Goal: Task Accomplishment & Management: Manage account settings

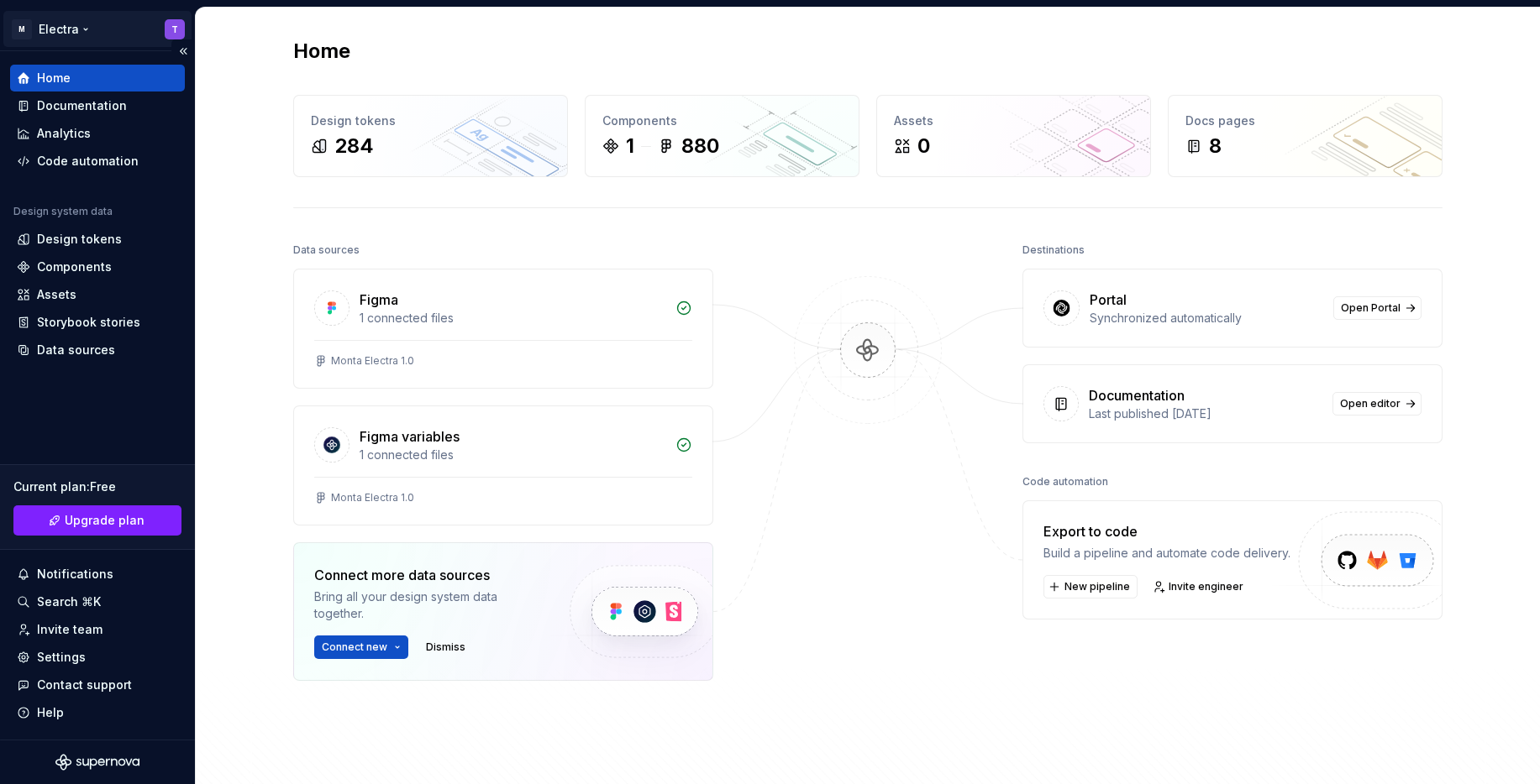
click at [178, 24] on html "M Electra T Home Documentation Analytics Code automation Design system data Des…" at bounding box center [770, 392] width 1540 height 784
click at [236, 575] on html "M Electra T Home Documentation Analytics Code automation Design system data Des…" at bounding box center [770, 392] width 1540 height 784
click at [117, 516] on span "Upgrade plan" at bounding box center [104, 520] width 80 height 17
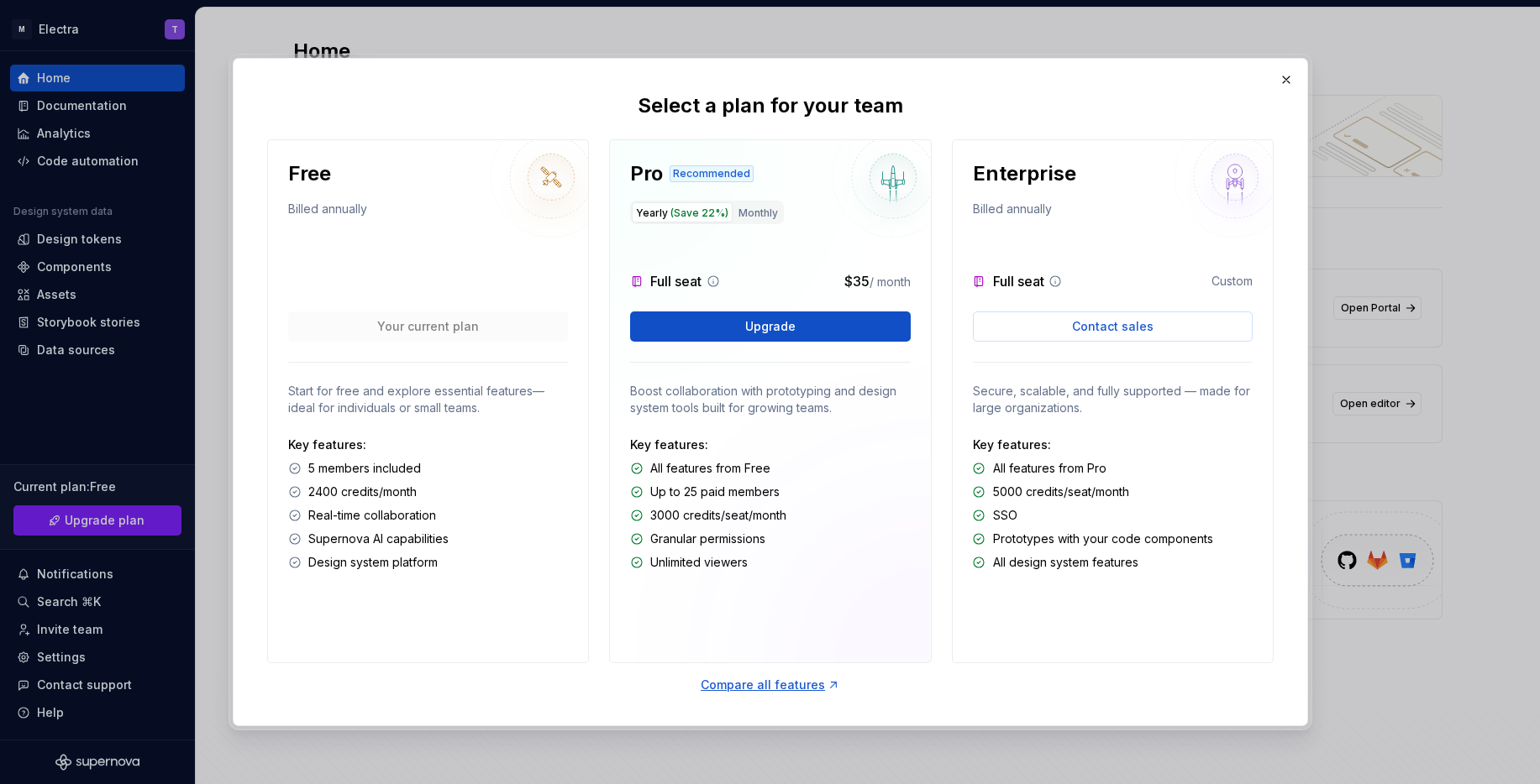
click at [345, 457] on div "Key features: 5 members included 2400 credits/month Real-time collaboration Sup…" at bounding box center [428, 503] width 280 height 134
click at [348, 475] on p "5 members included" at bounding box center [364, 468] width 113 height 17
click at [377, 413] on p "Start for free and explore essential features—ideal for individuals or small te…" at bounding box center [428, 399] width 280 height 33
click at [782, 682] on div "Compare all features" at bounding box center [770, 685] width 139 height 17
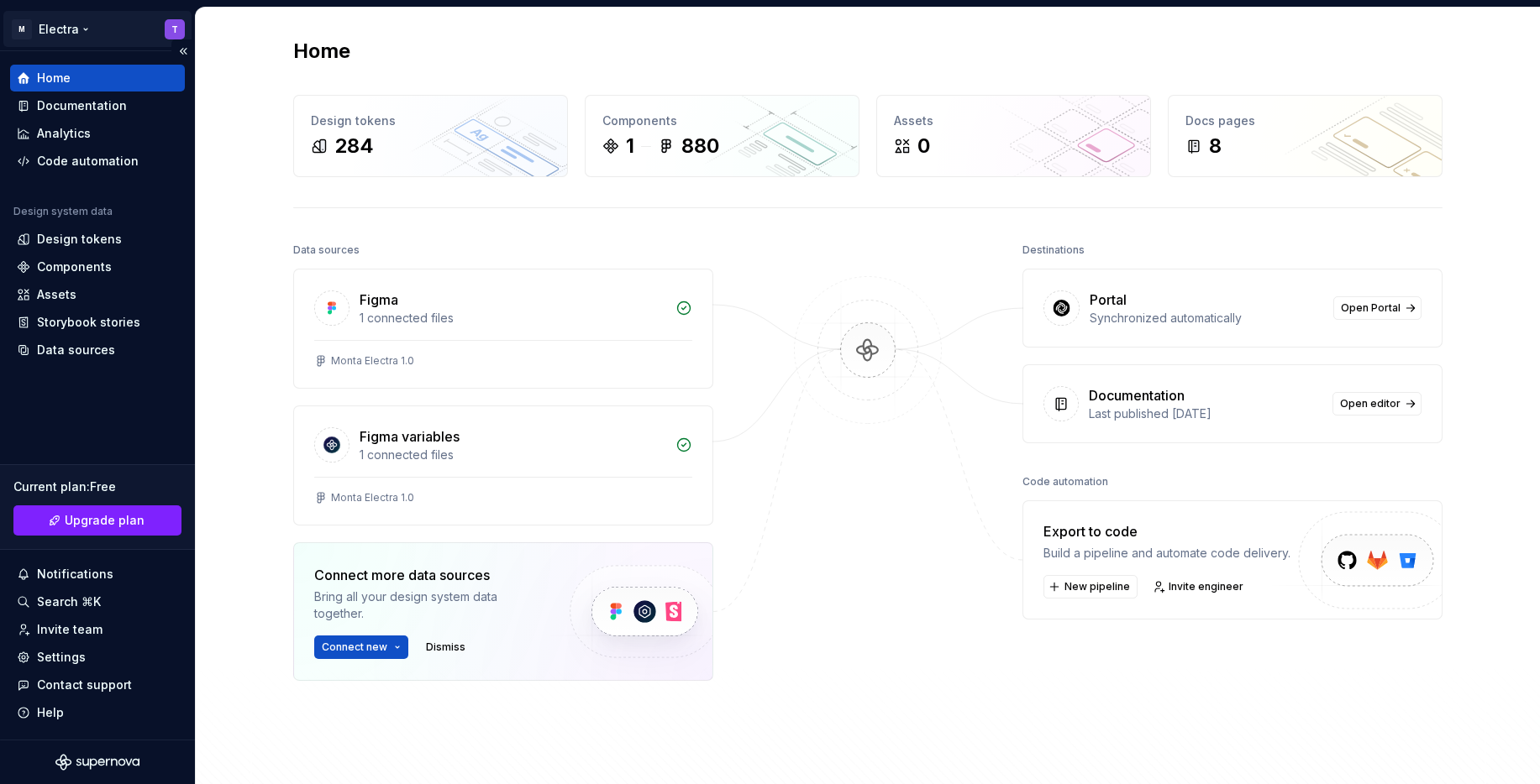
click at [76, 28] on html "M Electra T Home Documentation Analytics Code automation Design system data Des…" at bounding box center [770, 392] width 1540 height 784
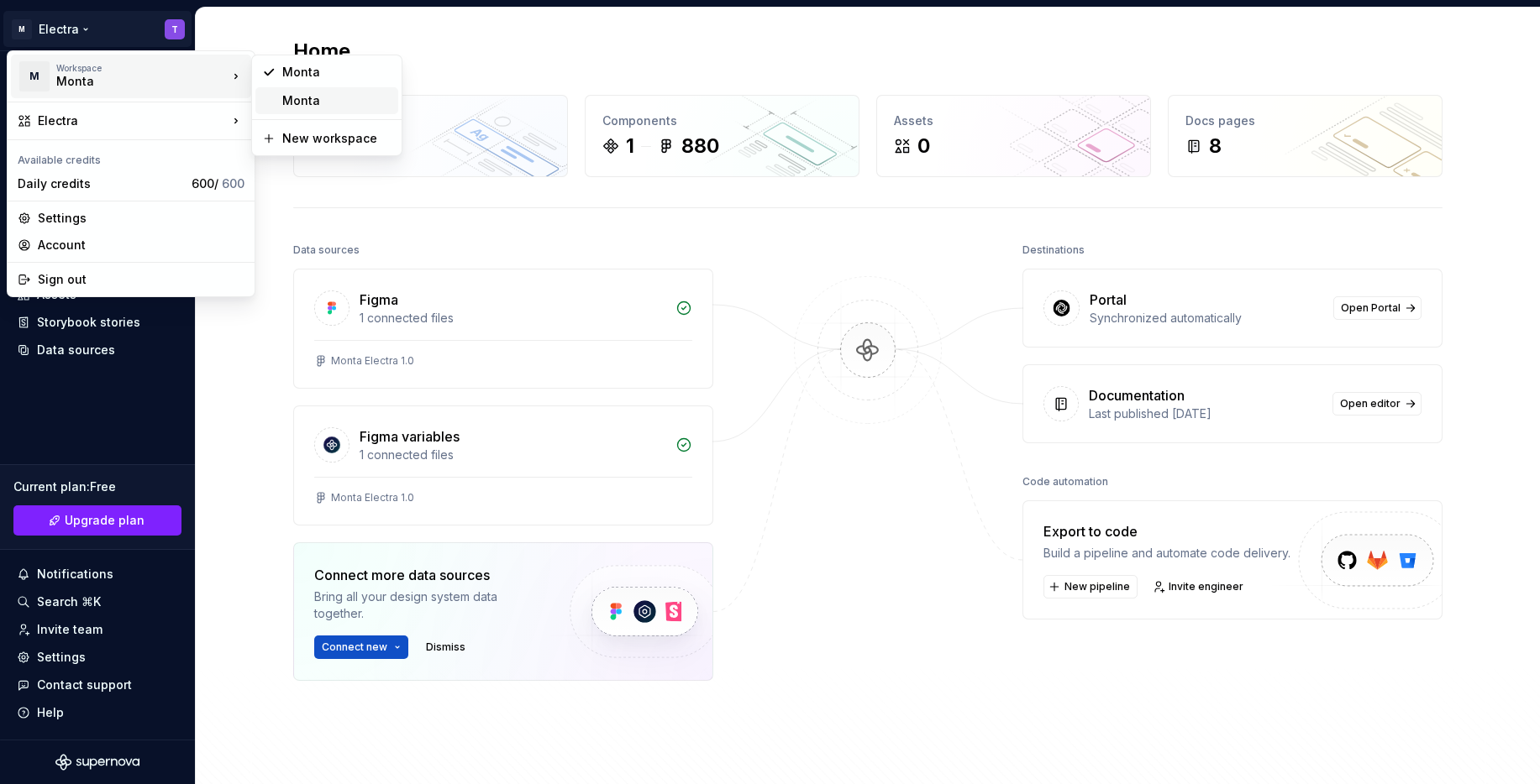
click at [337, 96] on div "Monta" at bounding box center [337, 100] width 109 height 17
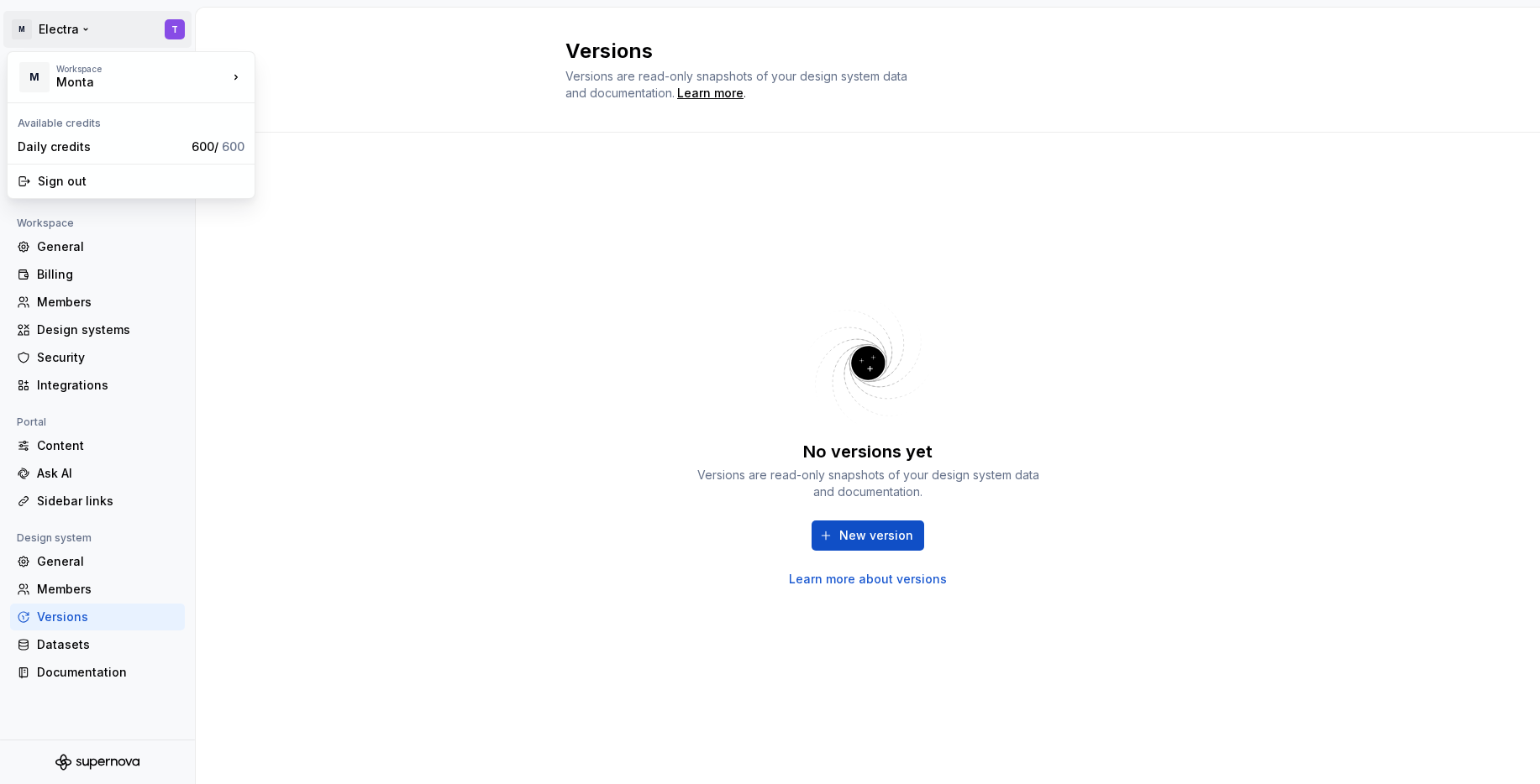
click at [68, 23] on html "M Electra T Back Account Profile Authentication Notifications Workspace General…" at bounding box center [770, 392] width 1540 height 784
click at [307, 73] on div "Monta" at bounding box center [337, 73] width 109 height 17
click at [90, 594] on div "Members" at bounding box center [108, 589] width 141 height 17
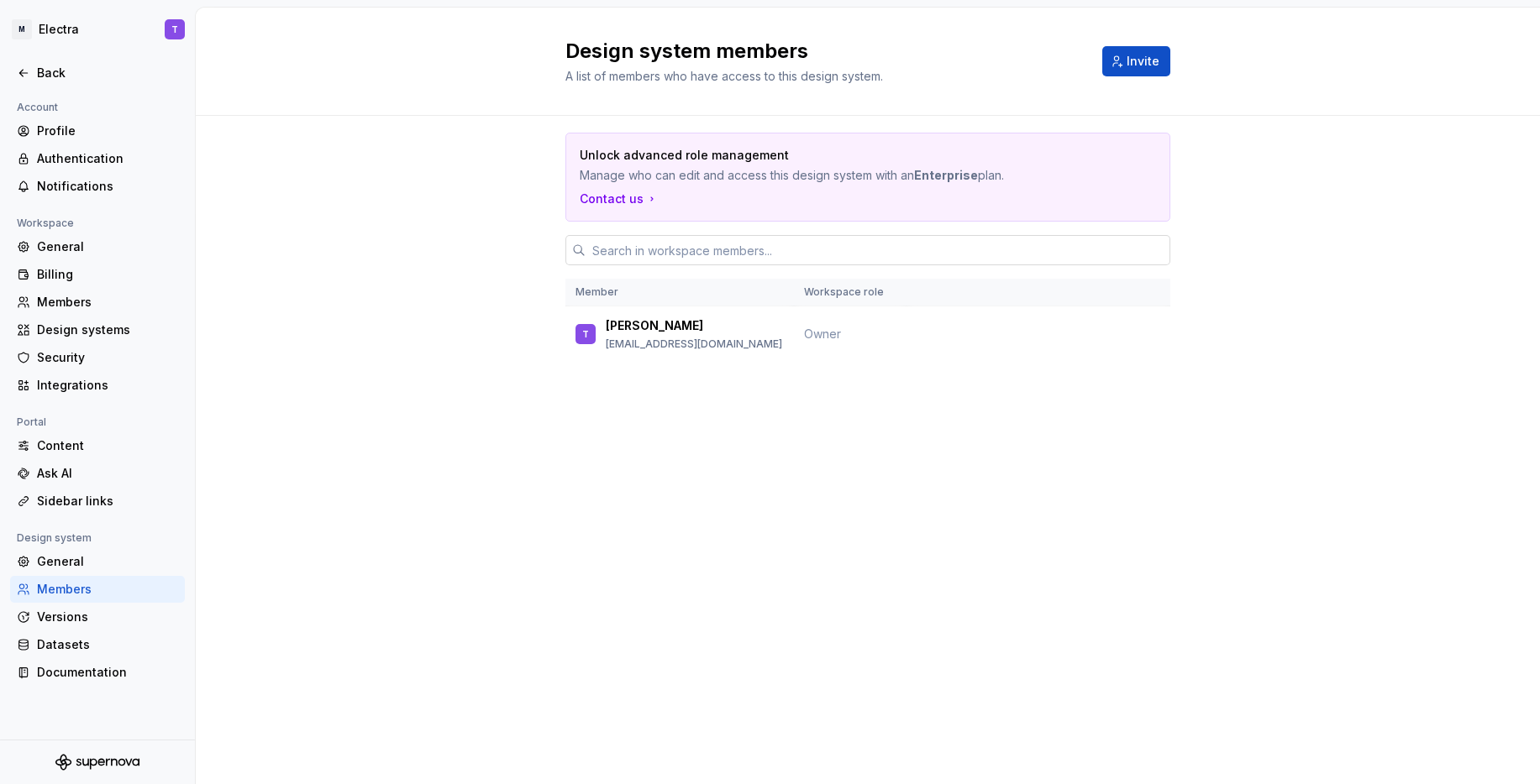
click at [709, 252] on input "text" at bounding box center [878, 250] width 585 height 30
click at [1142, 65] on span "Invite" at bounding box center [1142, 61] width 32 height 17
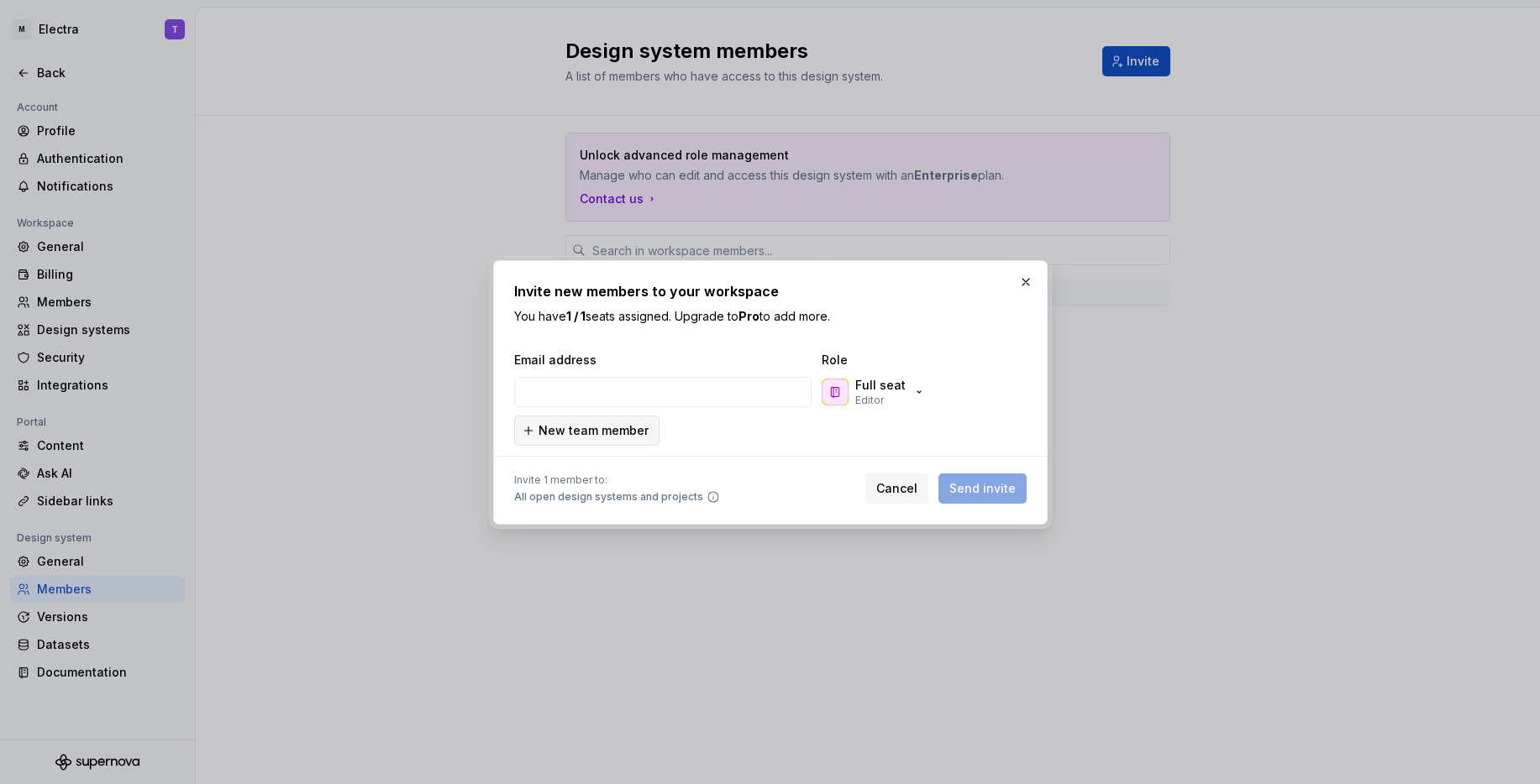
click at [644, 425] on button "New team member" at bounding box center [587, 431] width 145 height 30
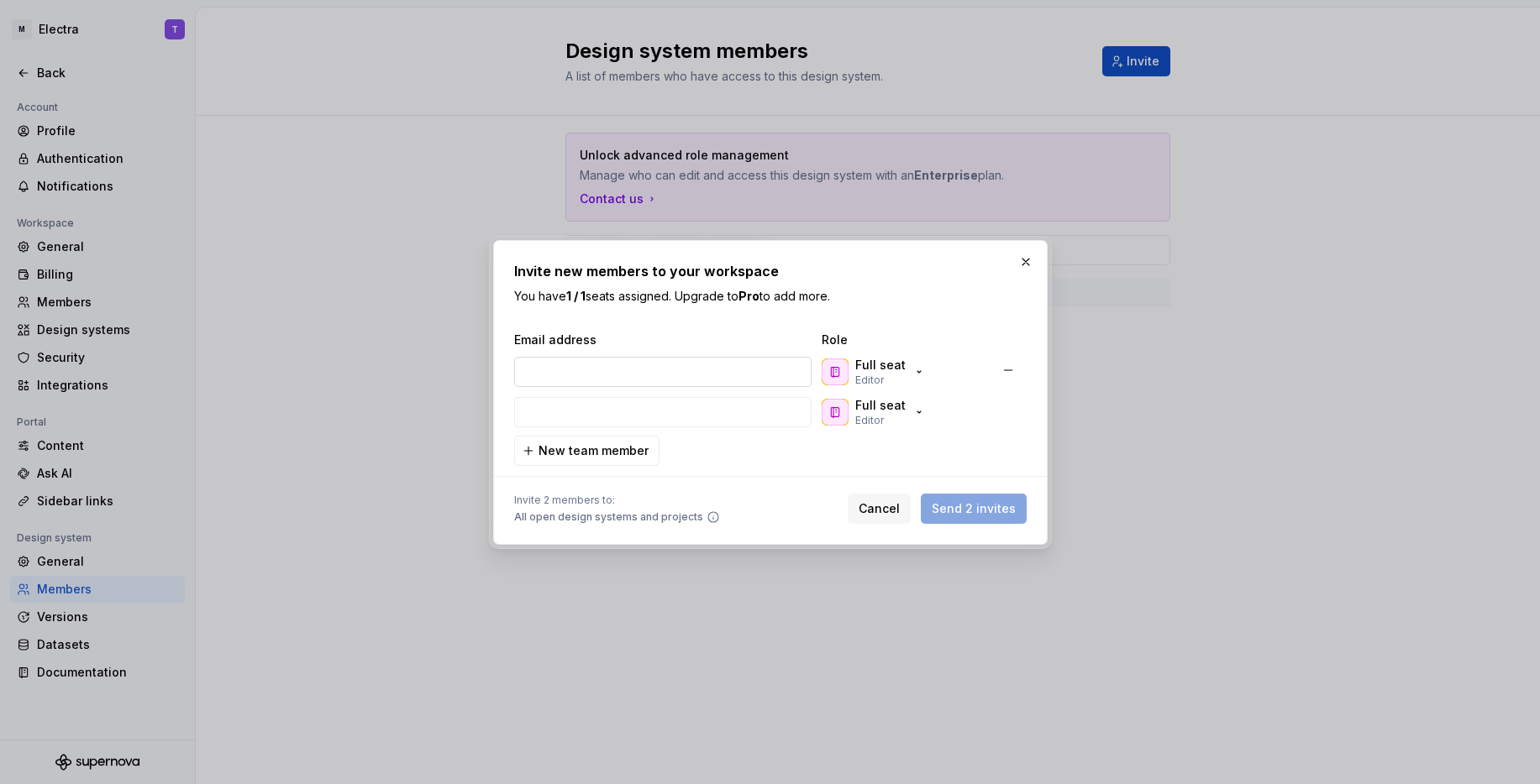
click at [740, 366] on input "email" at bounding box center [663, 372] width 297 height 30
click at [876, 368] on p "Full seat" at bounding box center [879, 365] width 50 height 17
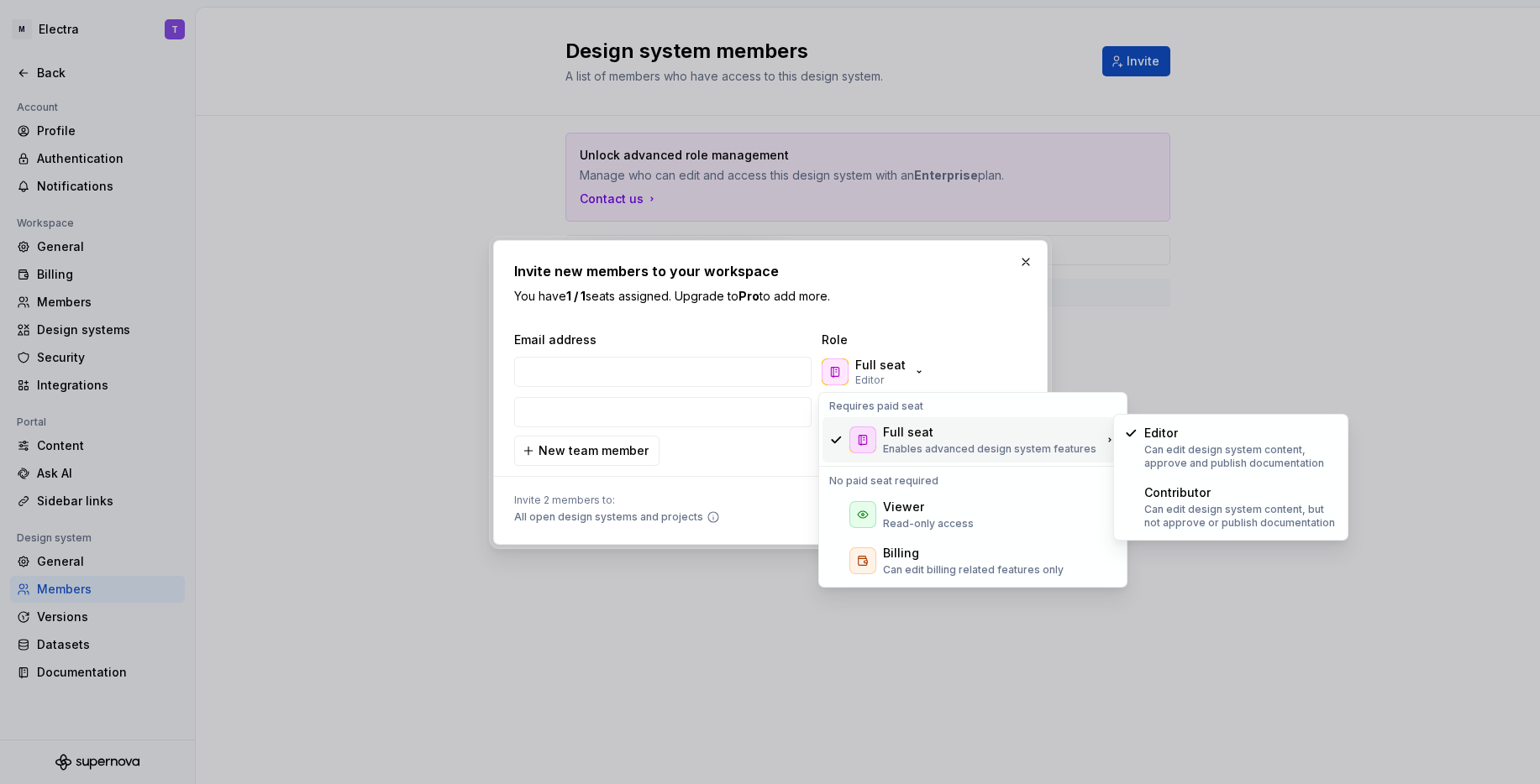
click at [935, 315] on div "Invite new members to your workspace You have 1 / 1 seats assigned. Upgrade to …" at bounding box center [770, 392] width 512 height 263
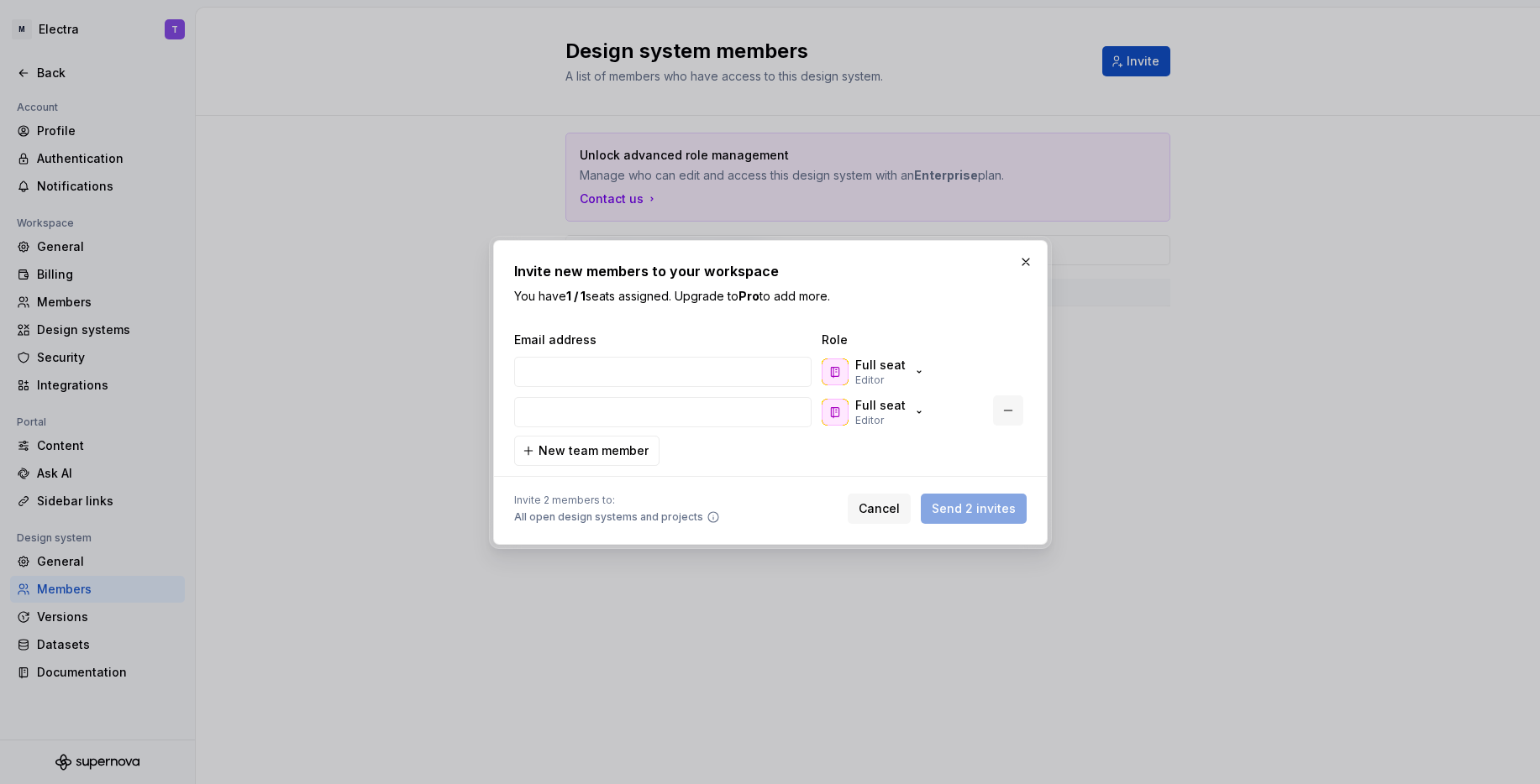
click at [1013, 409] on button "button" at bounding box center [1008, 410] width 30 height 30
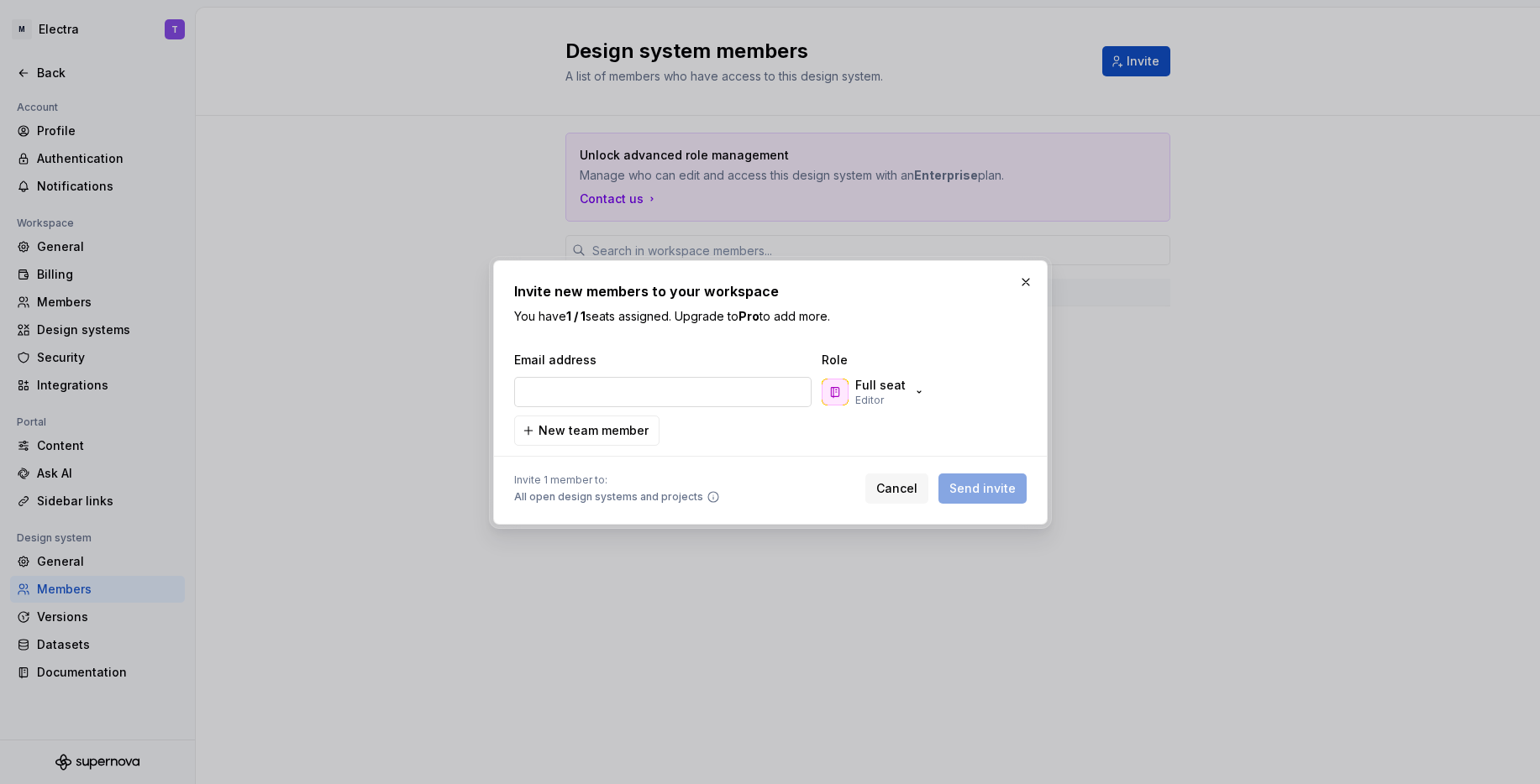
click at [662, 394] on input "email" at bounding box center [663, 392] width 297 height 30
click at [880, 488] on button "Cancel" at bounding box center [897, 489] width 63 height 30
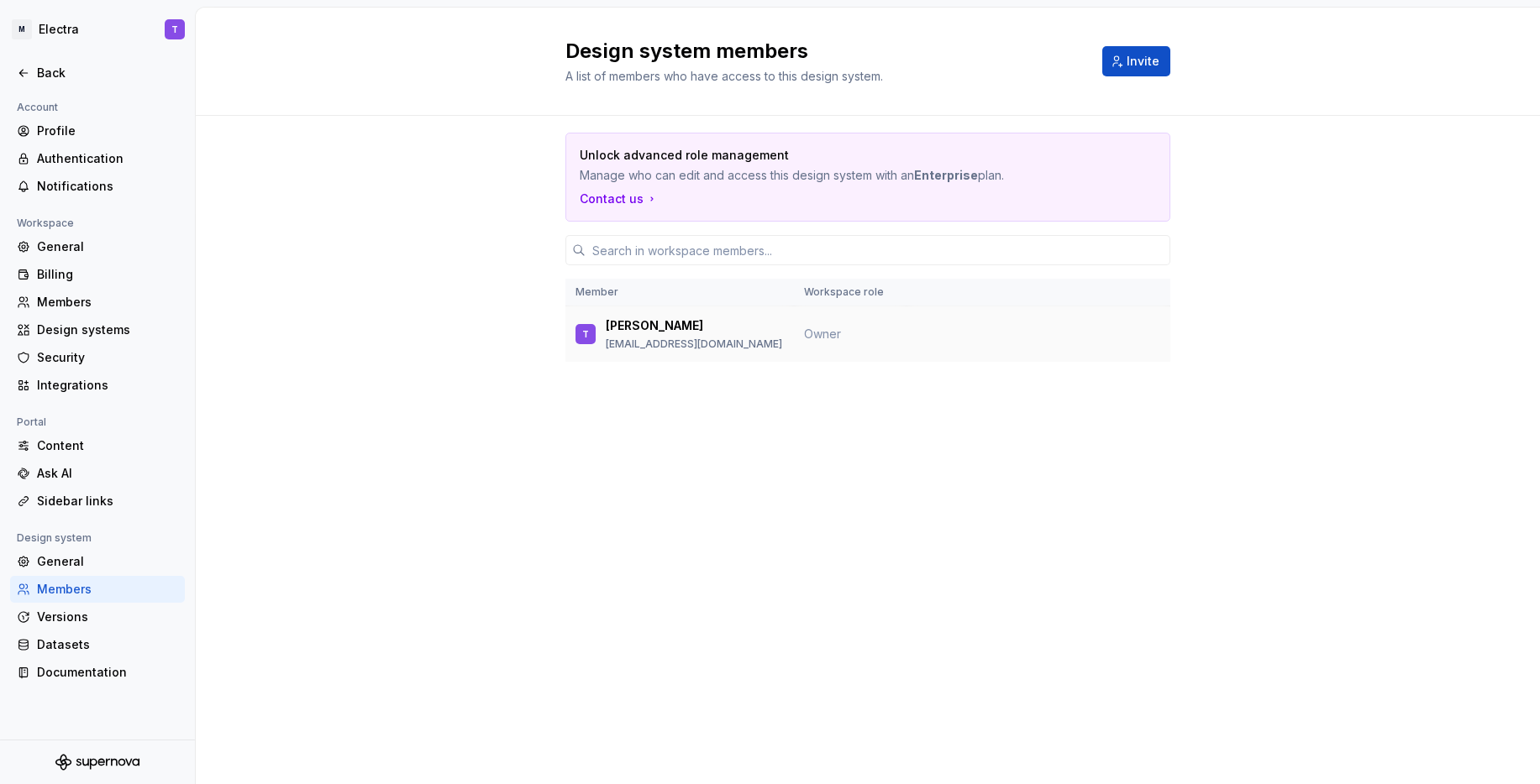
click at [781, 335] on div "T Tamás tafe@monta.com" at bounding box center [679, 335] width 208 height 35
click at [815, 336] on span "Owner" at bounding box center [823, 334] width 37 height 15
click at [75, 72] on div "Back" at bounding box center [108, 73] width 141 height 17
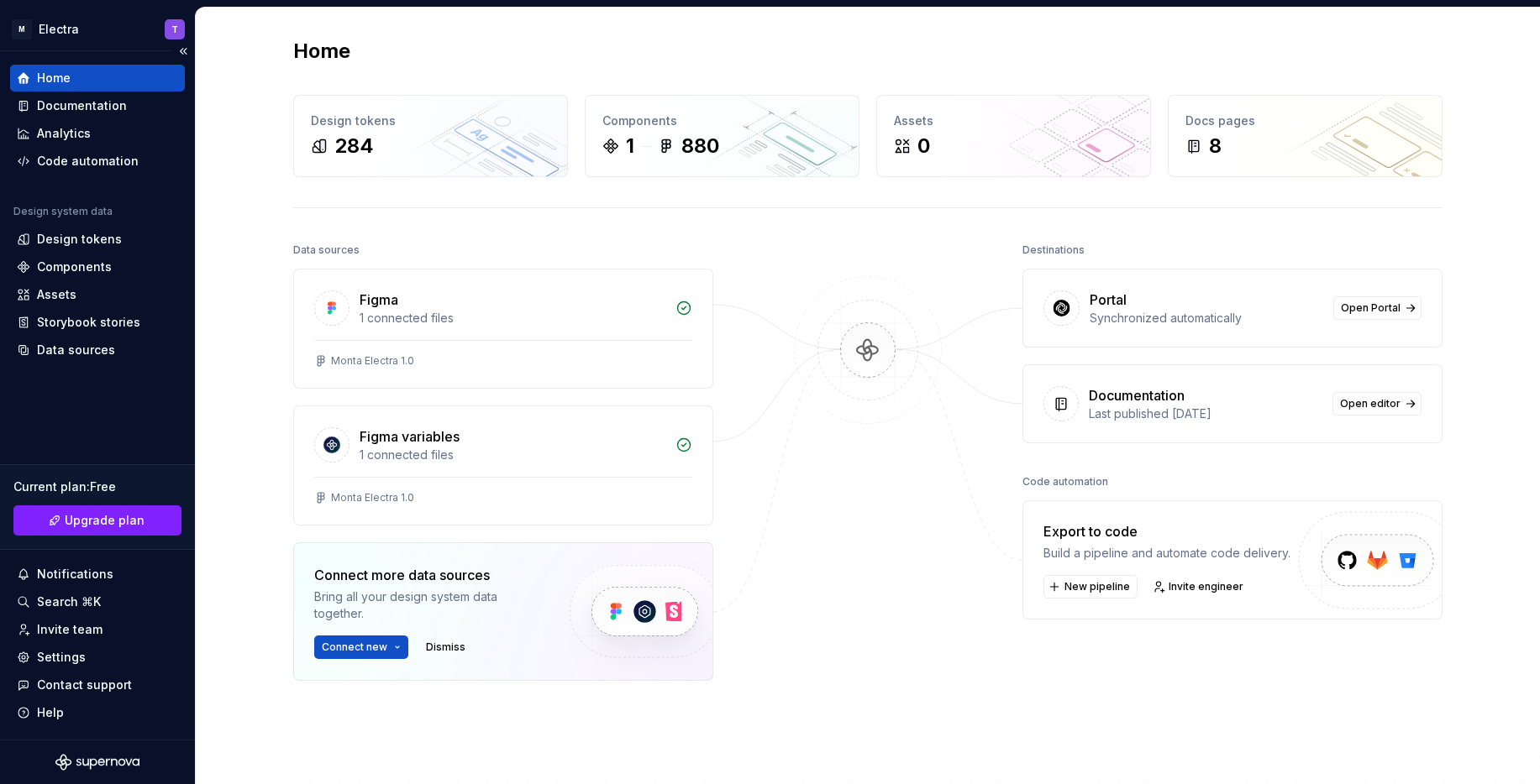
click at [61, 473] on div "Current plan : Free Upgrade plan" at bounding box center [97, 506] width 195 height 85
click at [117, 517] on span "Upgrade plan" at bounding box center [104, 520] width 80 height 17
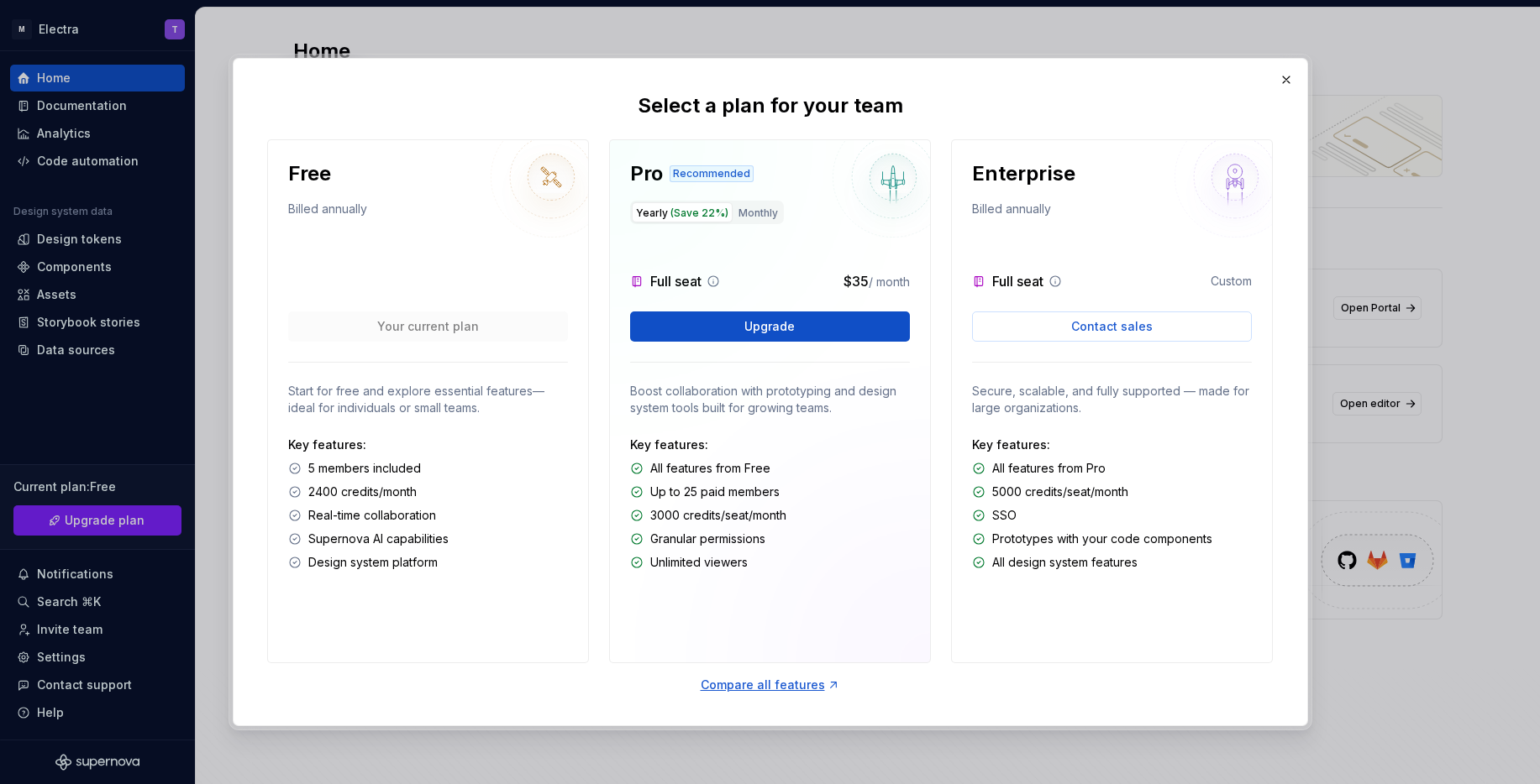
click at [435, 188] on div "Free Billed annually" at bounding box center [428, 191] width 280 height 64
click at [428, 262] on div at bounding box center [428, 268] width 280 height 47
click at [1282, 86] on button "button" at bounding box center [1286, 79] width 24 height 24
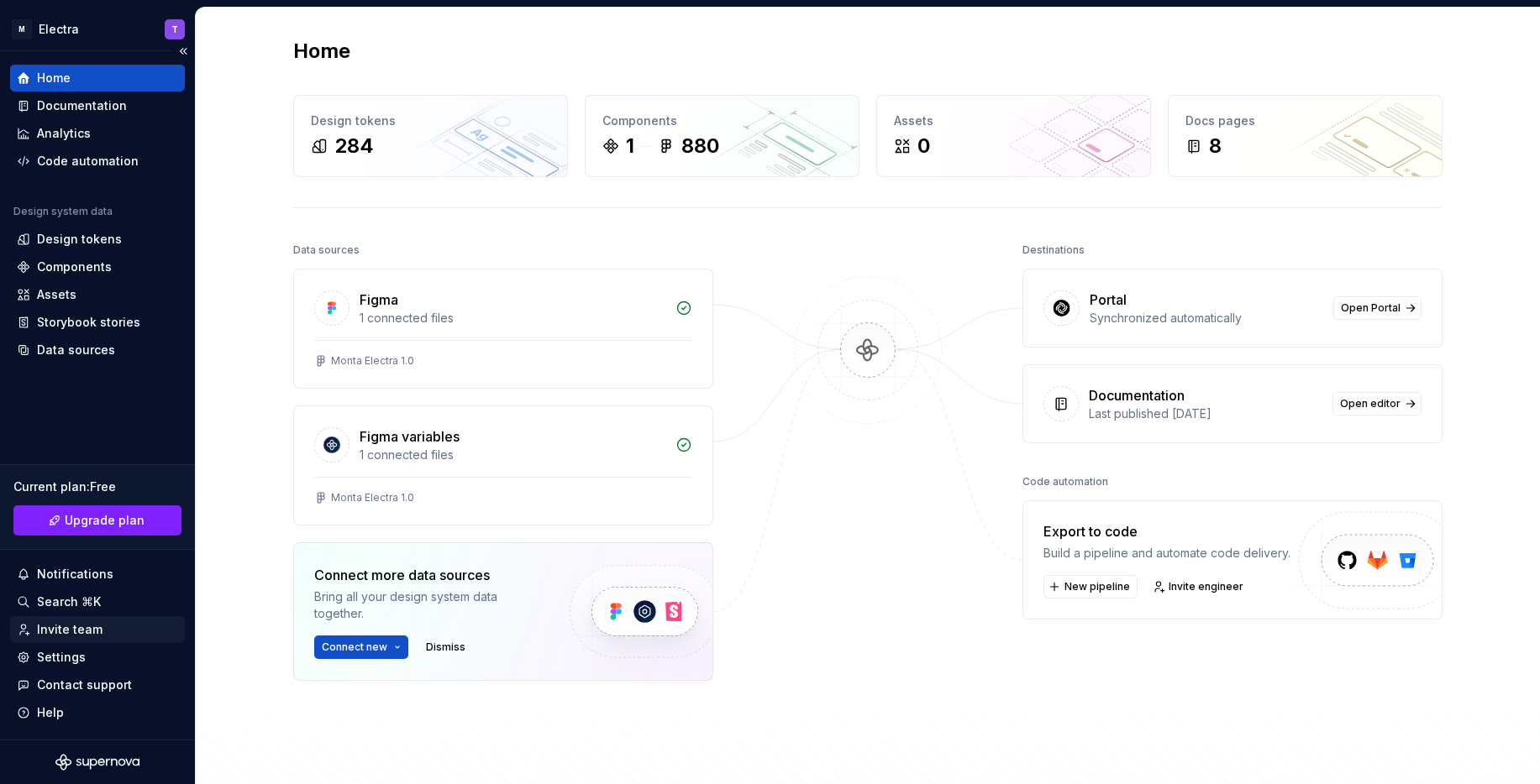
click at [100, 628] on div "Invite team" at bounding box center [97, 629] width 161 height 17
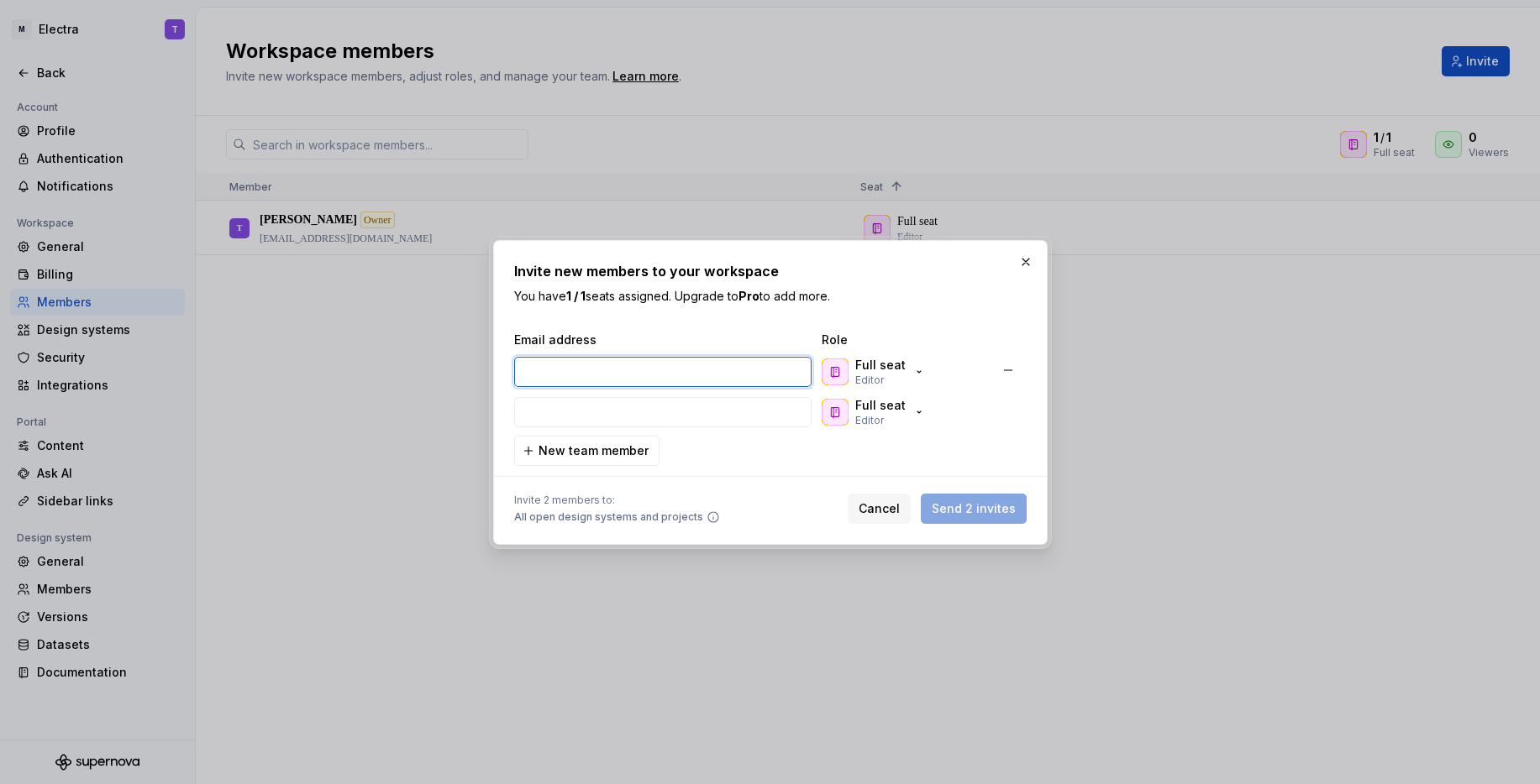
click at [639, 370] on input "email" at bounding box center [663, 372] width 297 height 30
click at [1007, 411] on button "button" at bounding box center [1008, 410] width 30 height 30
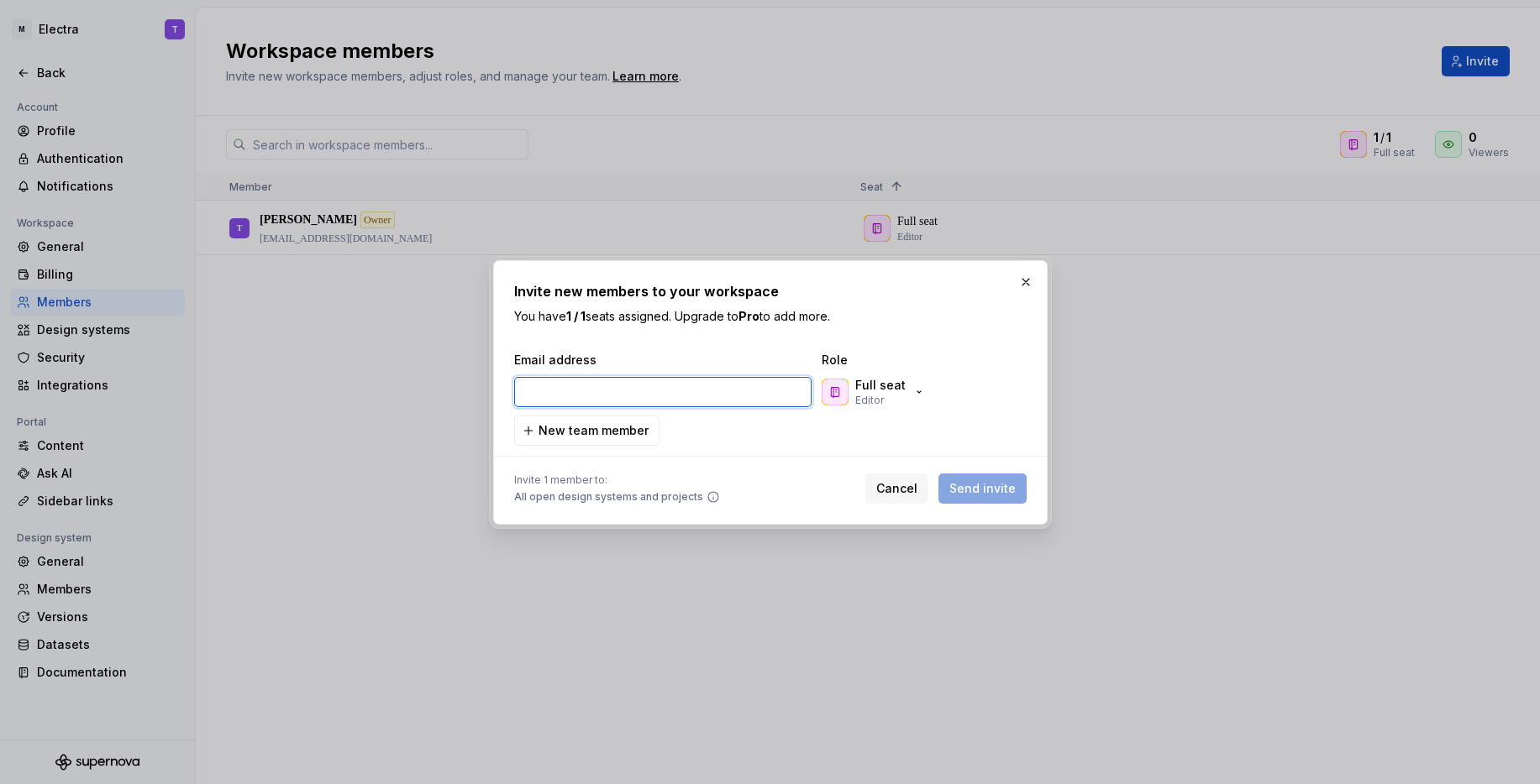
click at [637, 390] on input "email" at bounding box center [663, 392] width 297 height 30
click at [718, 393] on input "email" at bounding box center [663, 392] width 297 height 30
paste input "caha@monta.com"
type input "caha@monta.com"
click at [696, 376] on div "caha@monta.com" at bounding box center [663, 392] width 297 height 32
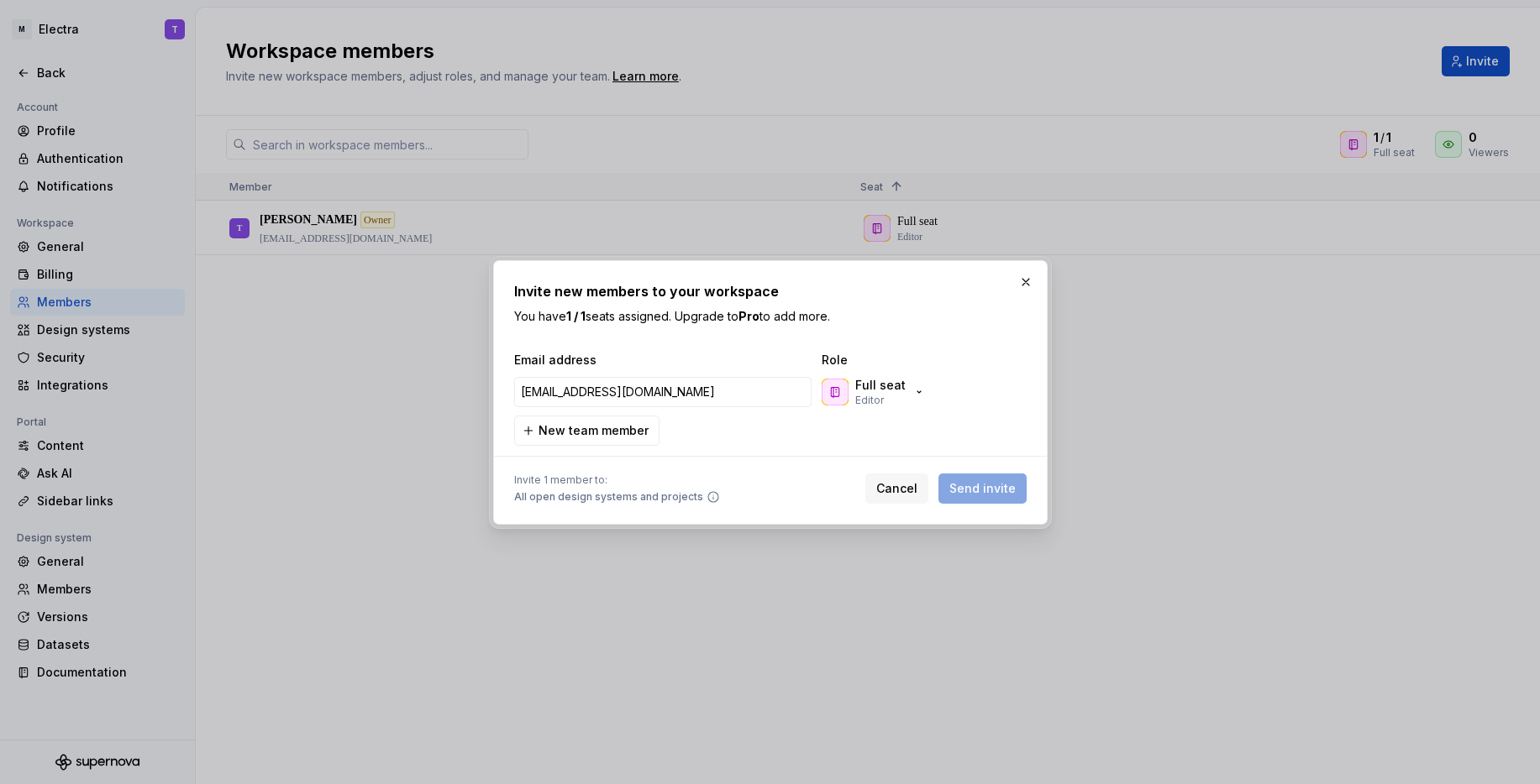
click at [712, 343] on div "Invite new members to your workspace You have 1 / 1 seats assigned. Upgrade to …" at bounding box center [770, 392] width 512 height 223
click at [992, 495] on div "Cancel Send invite" at bounding box center [946, 489] width 161 height 30
click at [737, 456] on div at bounding box center [770, 456] width 512 height 21
click at [753, 485] on div "Invite 1 member to: All open design systems and projects Cancel Send invite" at bounding box center [770, 486] width 512 height 37
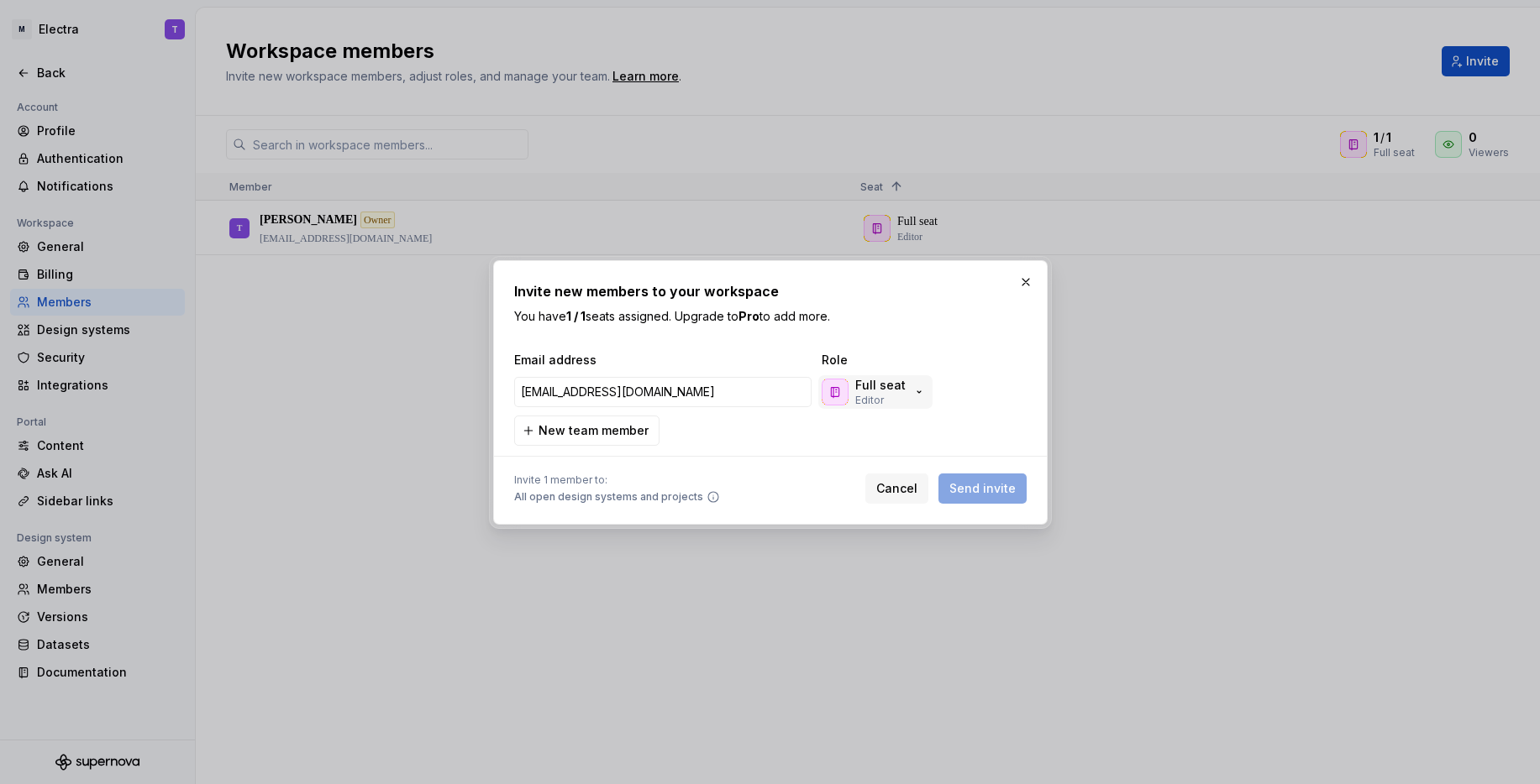
click at [878, 398] on p "Editor" at bounding box center [869, 400] width 28 height 14
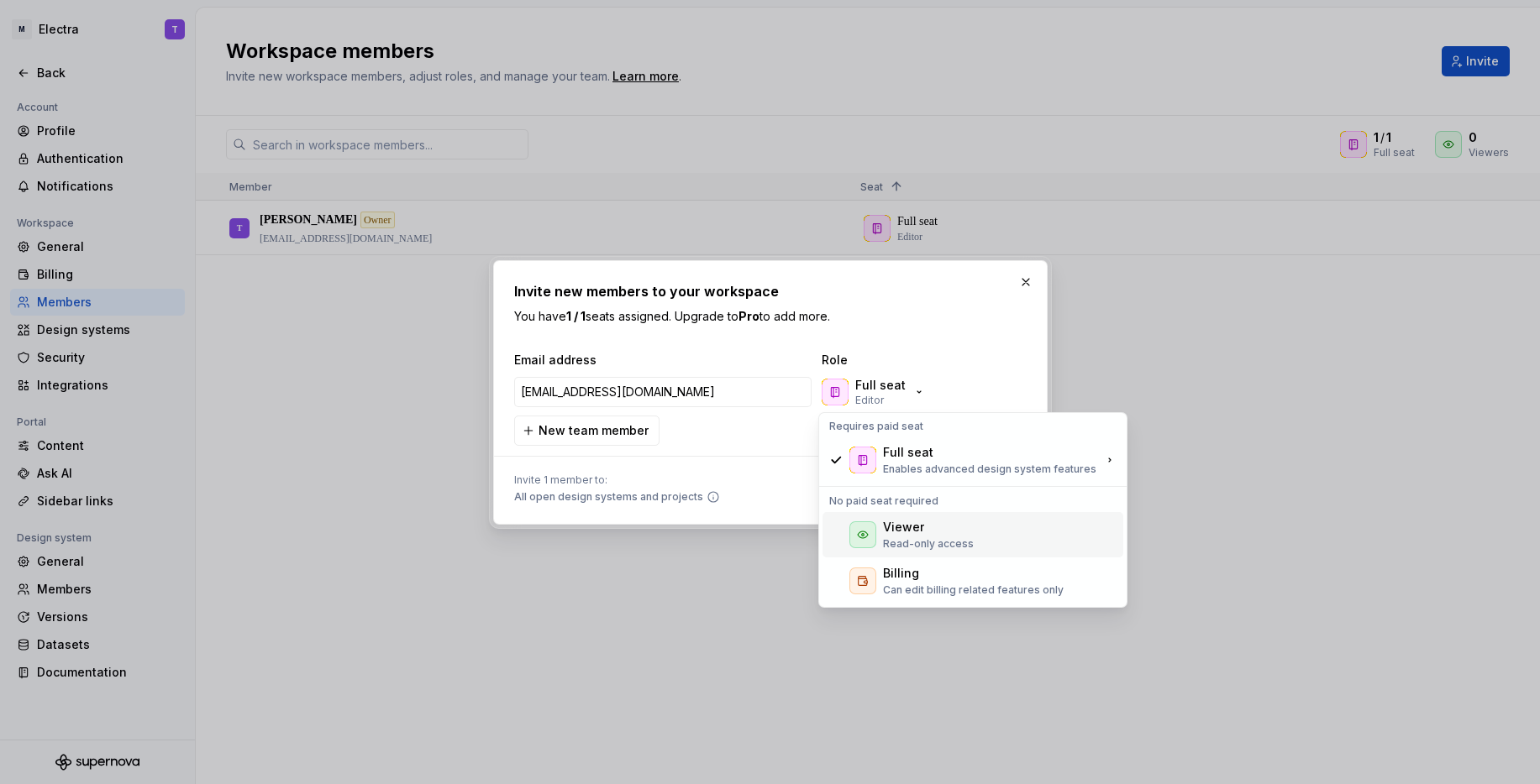
click at [905, 517] on div "Viewer Read-only access" at bounding box center [973, 535] width 300 height 45
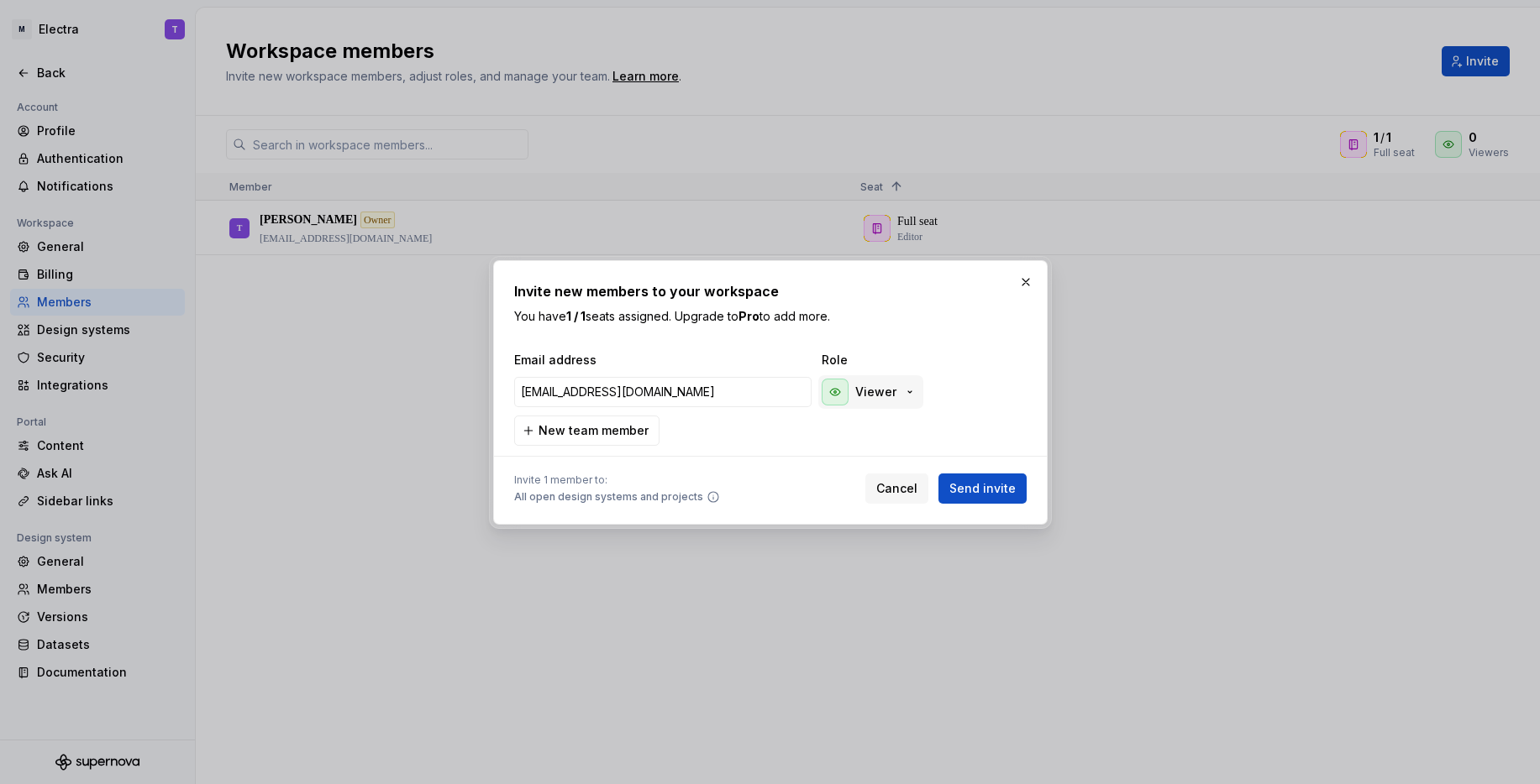
click at [880, 394] on p "Viewer" at bounding box center [876, 392] width 41 height 17
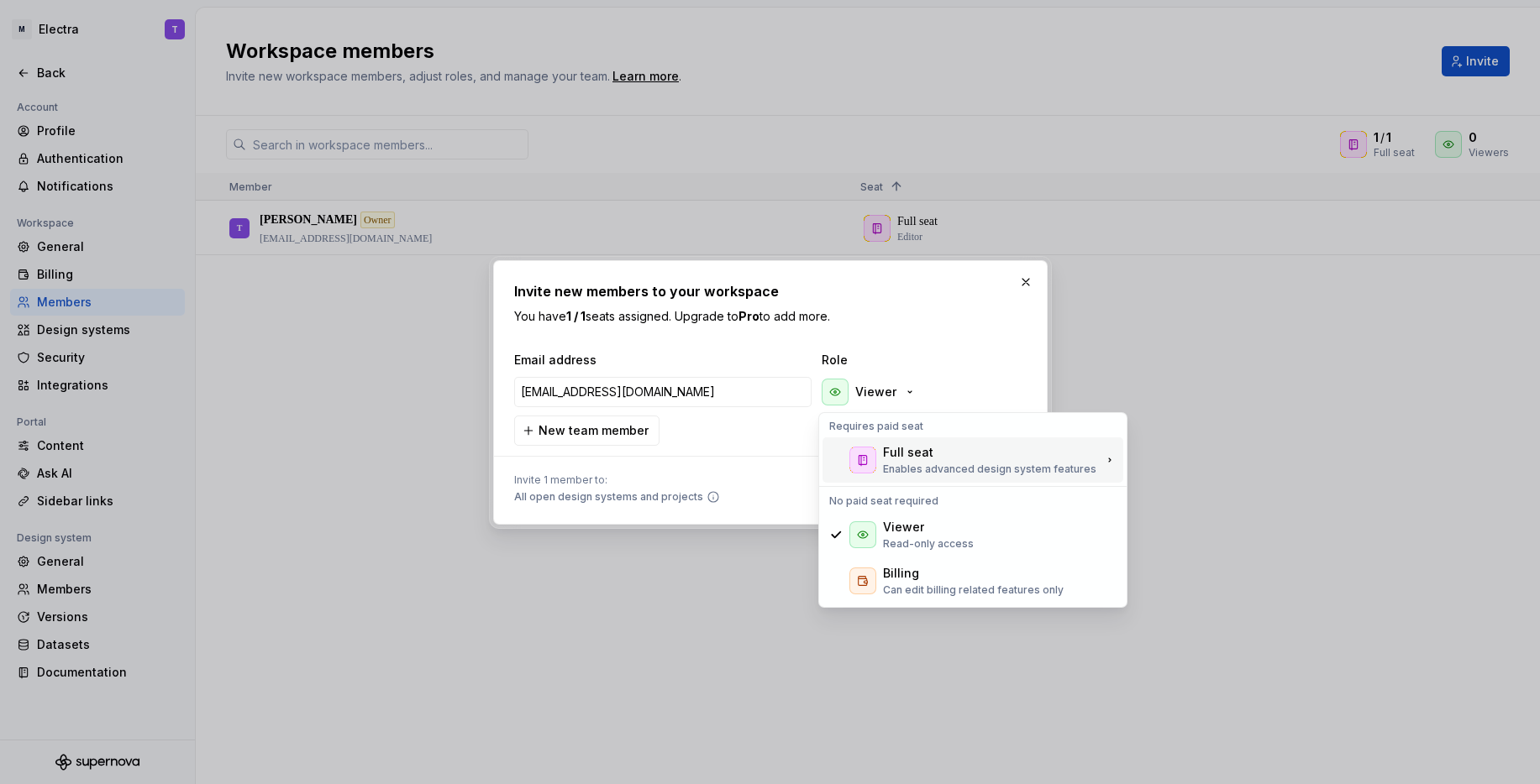
click at [876, 455] on div "Full seat Enables advanced design system features" at bounding box center [973, 460] width 300 height 45
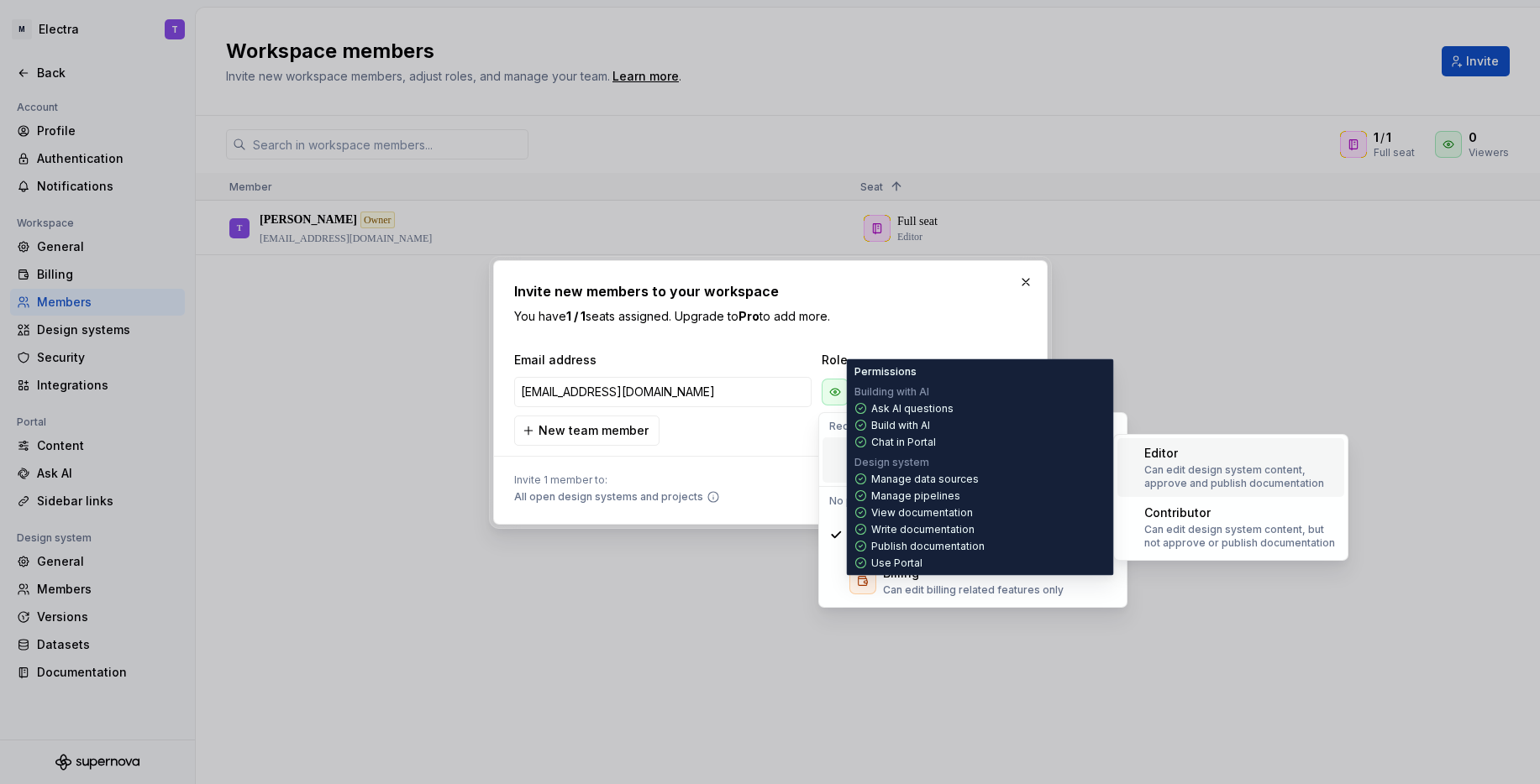
click at [1208, 457] on div "Editor" at bounding box center [1241, 453] width 193 height 17
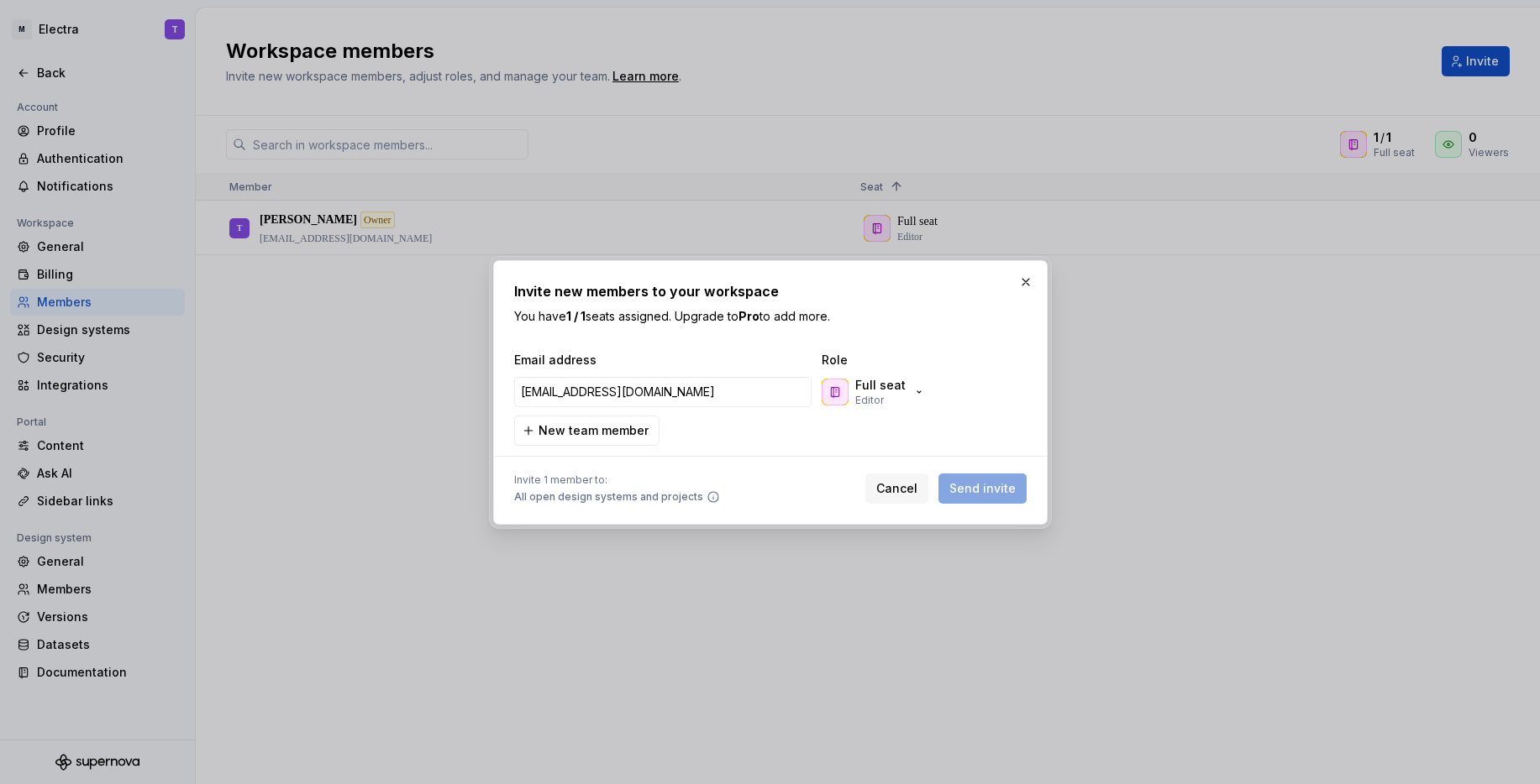
click at [996, 476] on div "Cancel Send invite" at bounding box center [946, 489] width 161 height 30
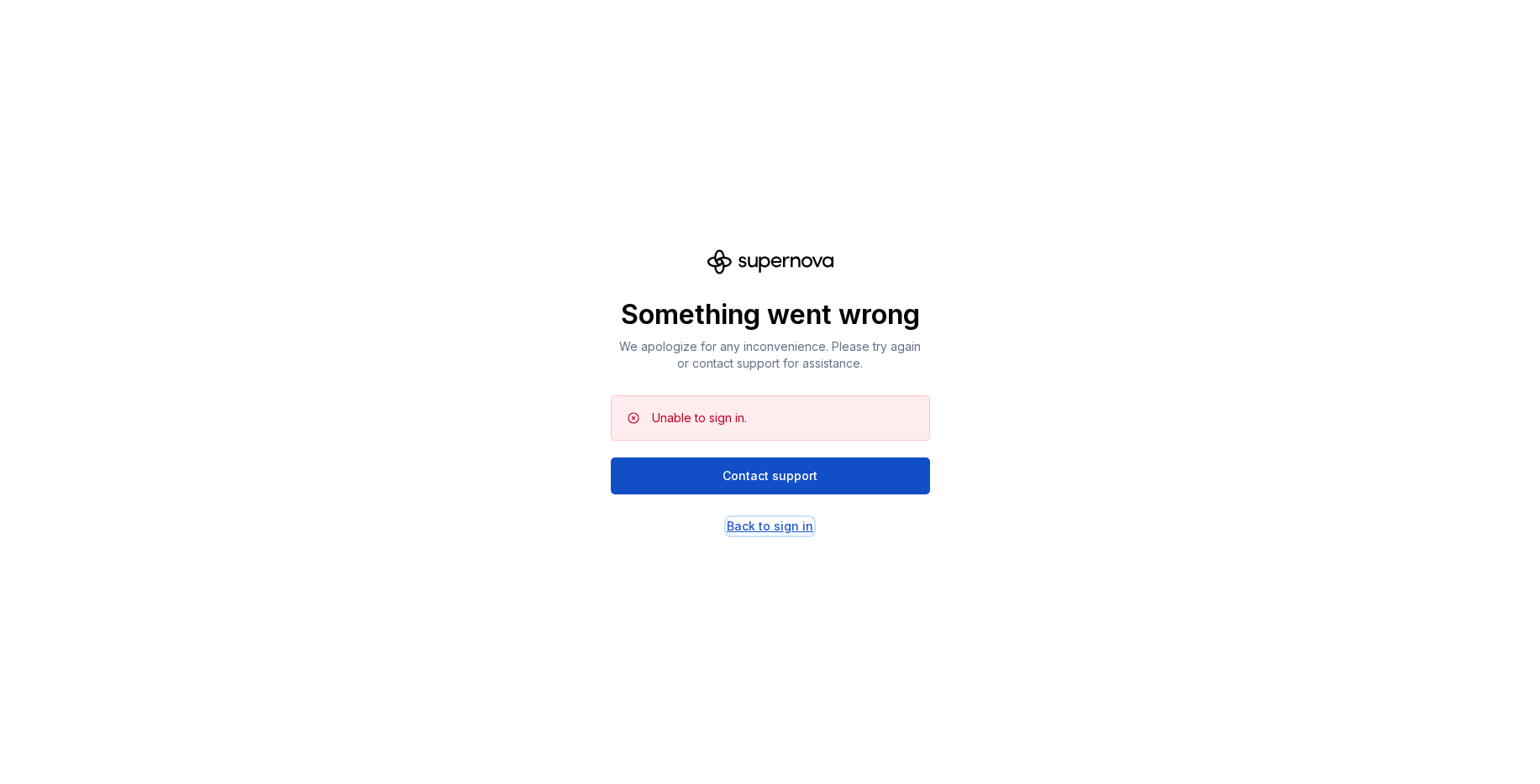
click at [793, 529] on div "Back to sign in" at bounding box center [770, 526] width 86 height 17
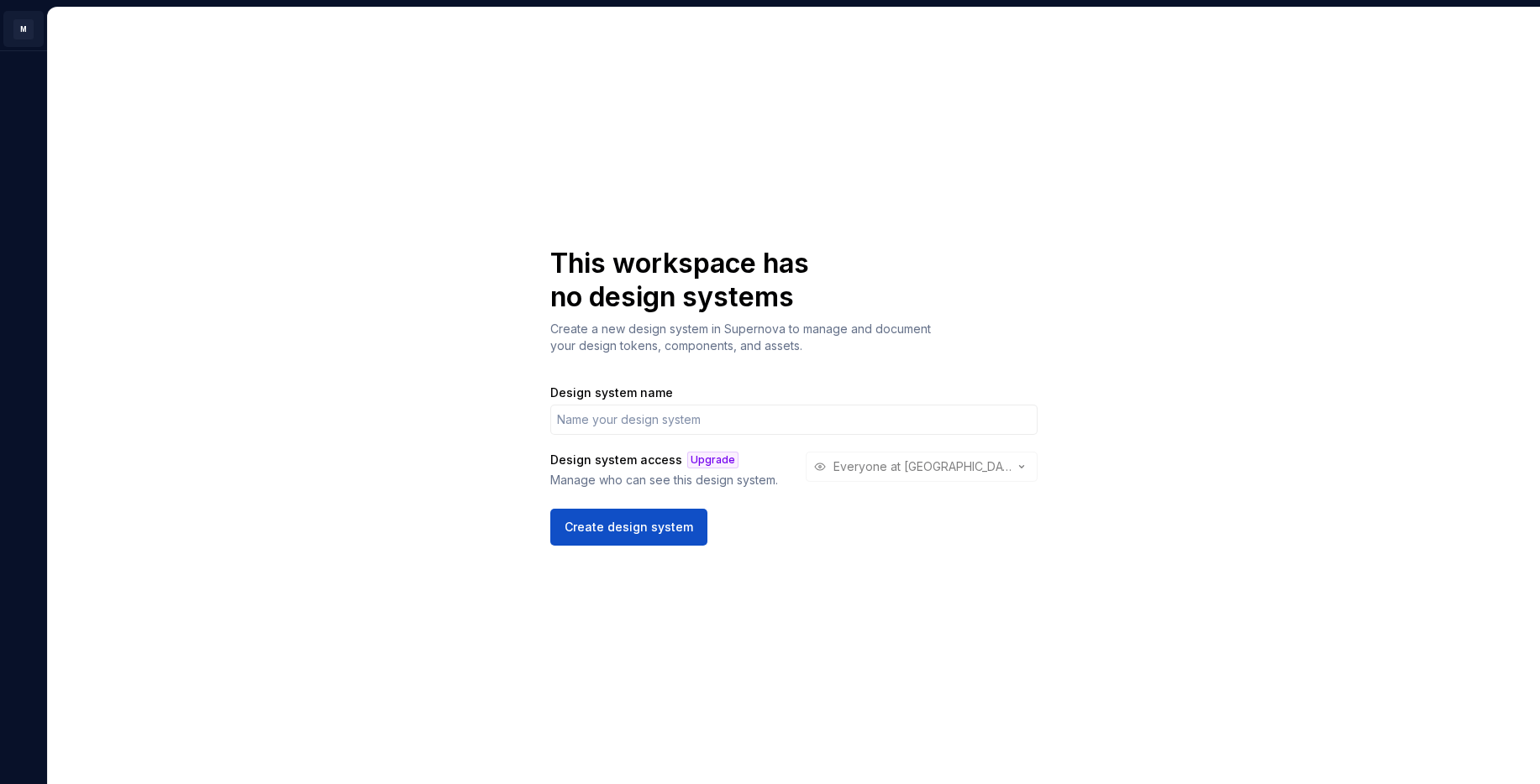
click at [27, 27] on html "M T This workspace has no design systems Create a new design system in Supernov…" at bounding box center [770, 392] width 1540 height 784
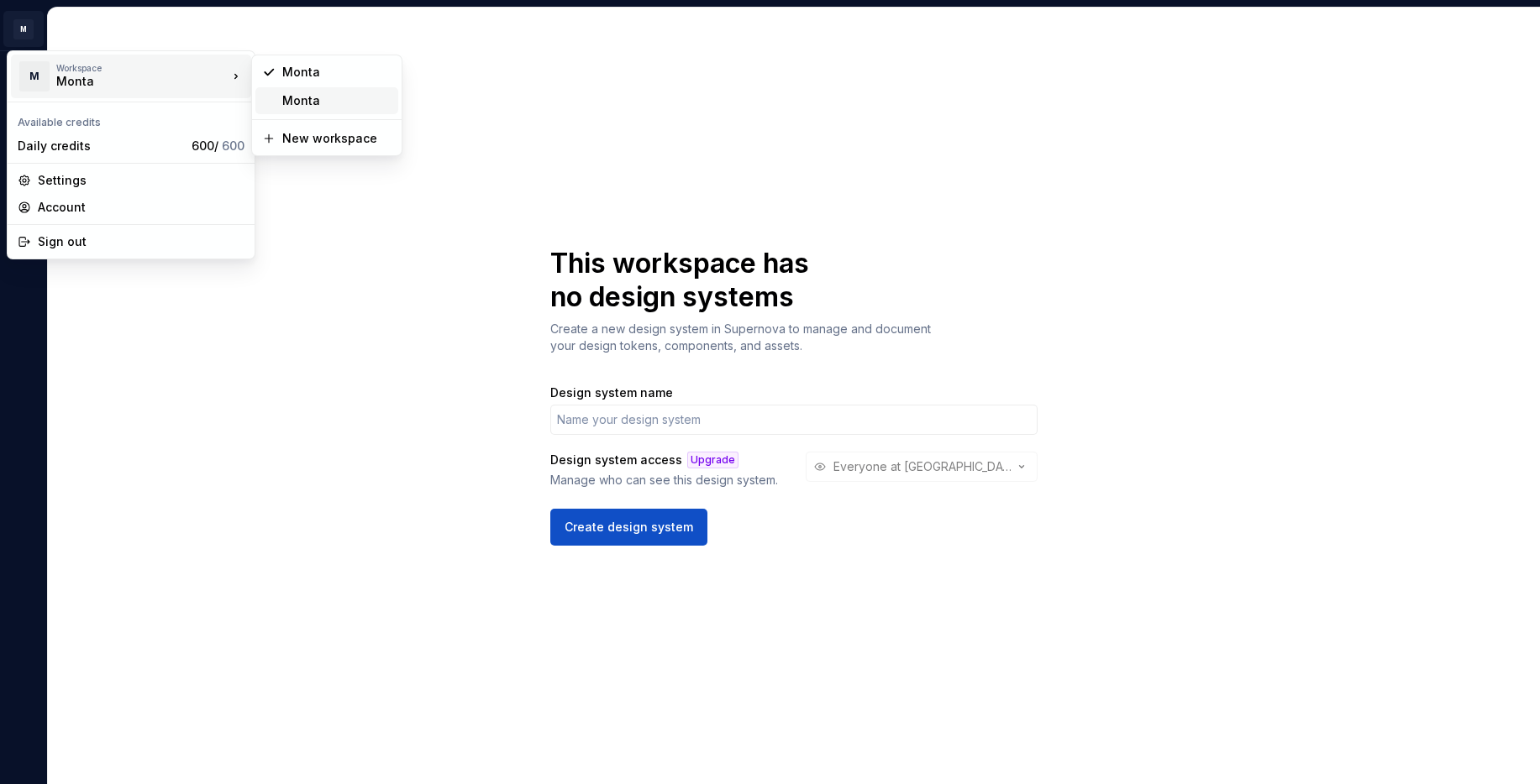
click at [326, 103] on div "Monta" at bounding box center [337, 100] width 109 height 17
